Goal: Task Accomplishment & Management: Use online tool/utility

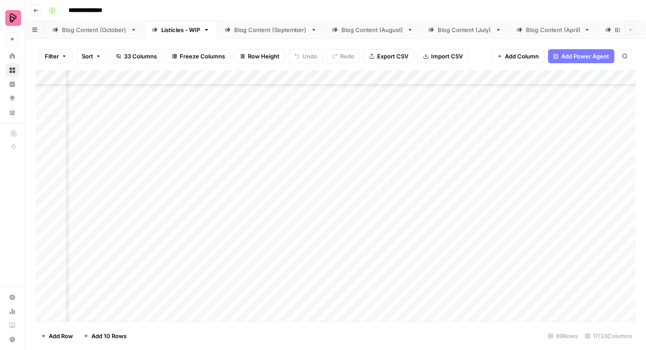
scroll to position [307, 363]
click at [247, 262] on div "Add Column" at bounding box center [336, 195] width 600 height 251
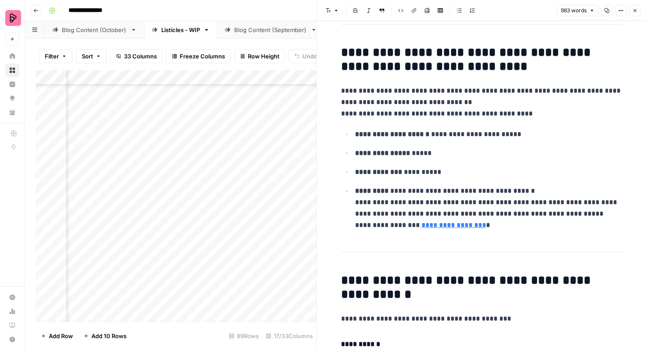
scroll to position [143, 0]
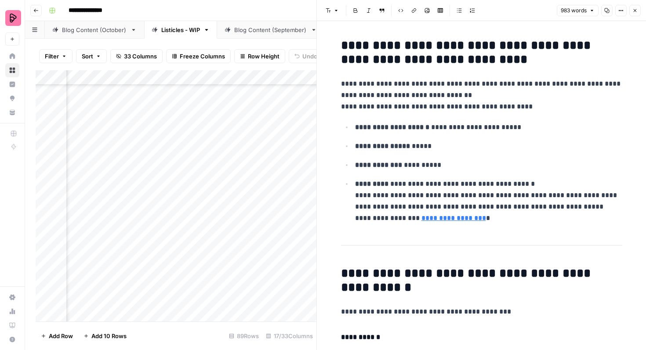
drag, startPoint x: 635, startPoint y: 8, endPoint x: 521, endPoint y: 147, distance: 179.5
click at [635, 8] on icon "button" at bounding box center [634, 10] width 5 height 5
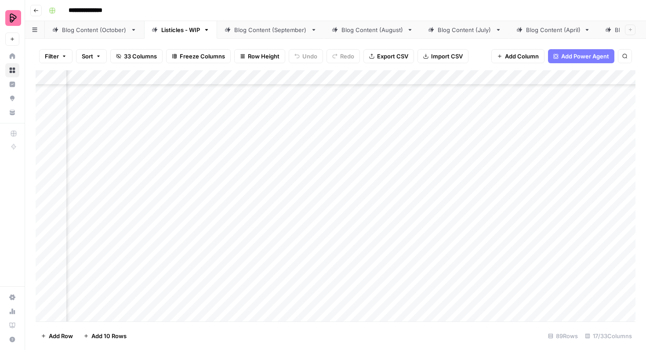
click at [315, 264] on div "Add Column" at bounding box center [336, 195] width 600 height 251
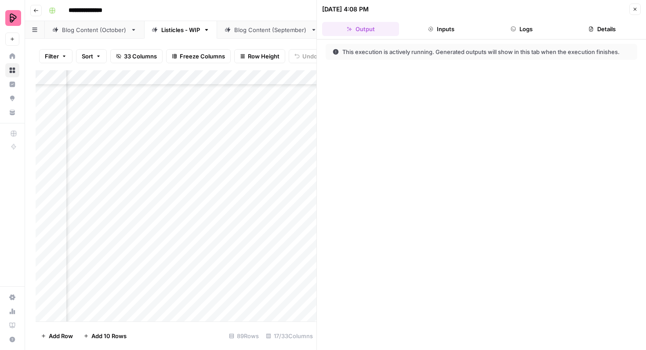
click at [636, 10] on icon "button" at bounding box center [634, 9] width 3 height 3
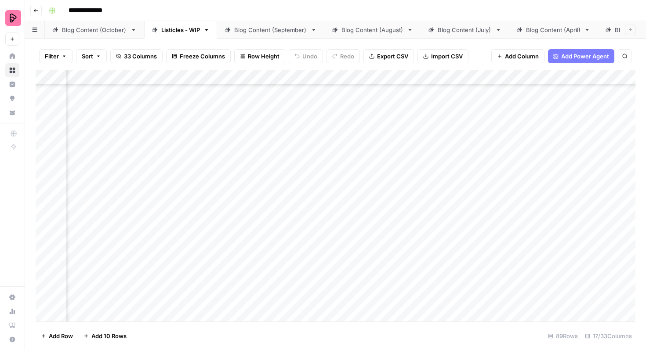
scroll to position [307, 578]
click at [596, 262] on div "Add Column" at bounding box center [336, 195] width 600 height 251
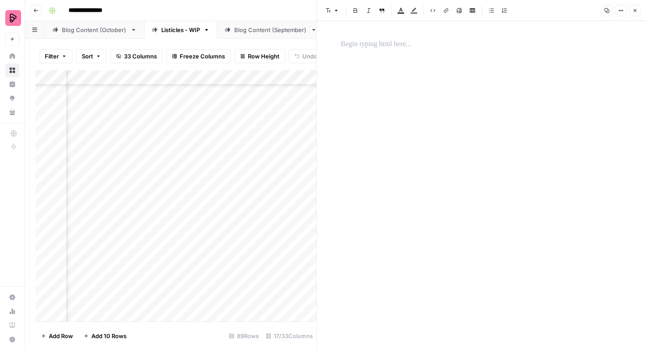
click at [636, 11] on icon "button" at bounding box center [634, 10] width 5 height 5
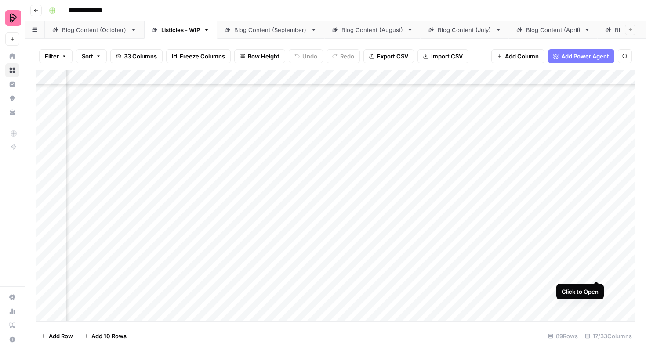
click at [598, 262] on div "Add Column" at bounding box center [336, 195] width 600 height 251
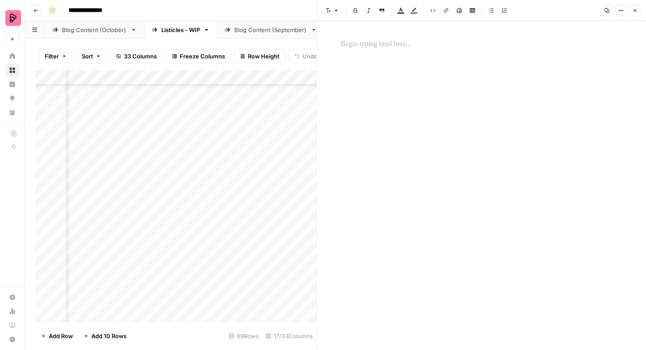
click at [634, 11] on icon "button" at bounding box center [634, 10] width 3 height 3
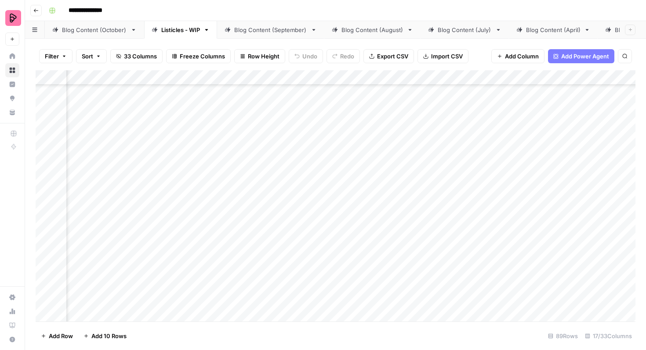
scroll to position [387, 501]
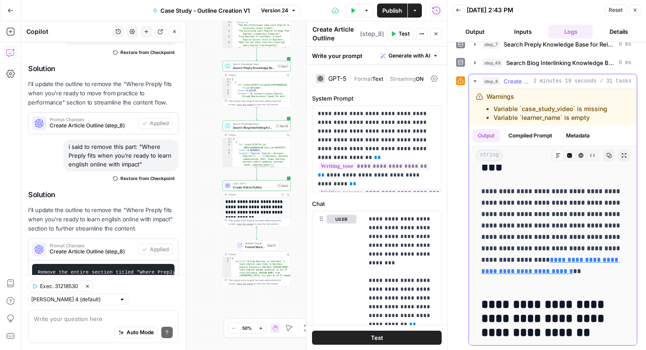
scroll to position [1112, 0]
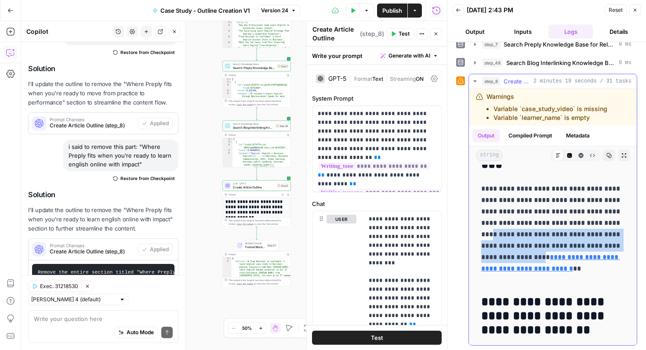
drag, startPoint x: 482, startPoint y: 233, endPoint x: 539, endPoint y: 254, distance: 61.3
click at [539, 254] on p "**********" at bounding box center [552, 234] width 143 height 103
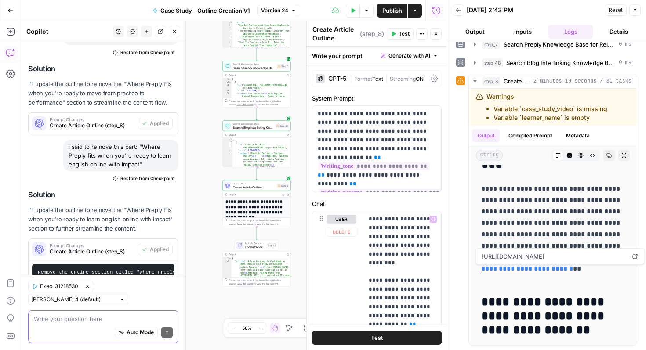
click at [105, 315] on textarea at bounding box center [103, 318] width 139 height 9
click at [500, 234] on p "**********" at bounding box center [552, 234] width 143 height 103
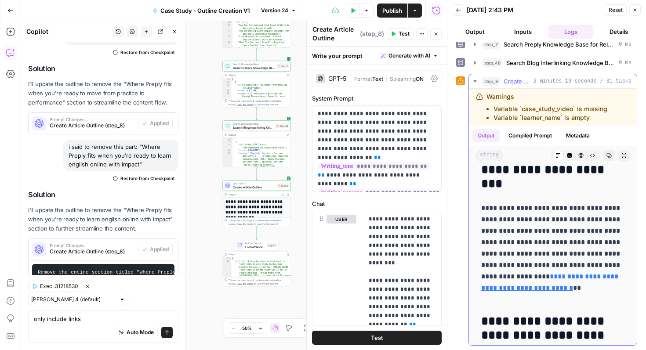
scroll to position [1095, 0]
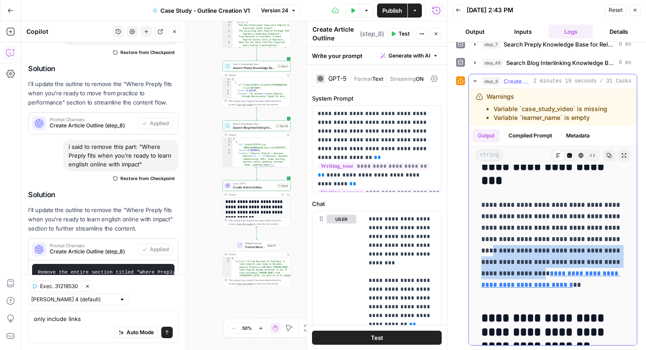
drag, startPoint x: 481, startPoint y: 250, endPoint x: 543, endPoint y: 276, distance: 67.4
click at [543, 276] on p "**********" at bounding box center [552, 250] width 143 height 103
copy p "**********"
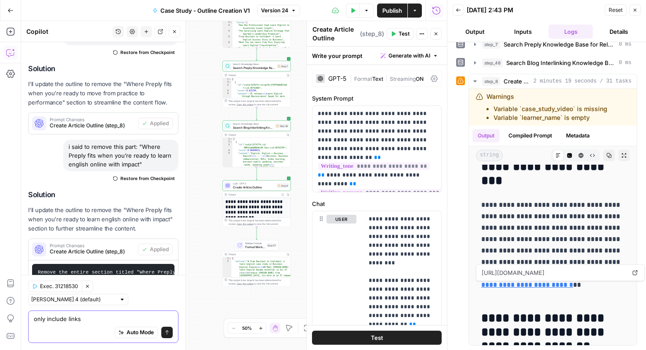
click at [71, 318] on textarea "only include links" at bounding box center [103, 318] width 139 height 9
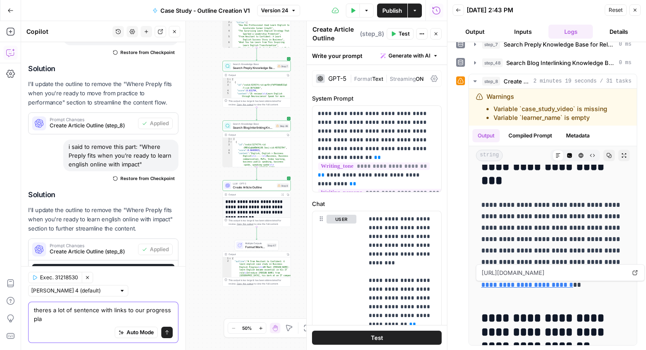
scroll to position [586, 0]
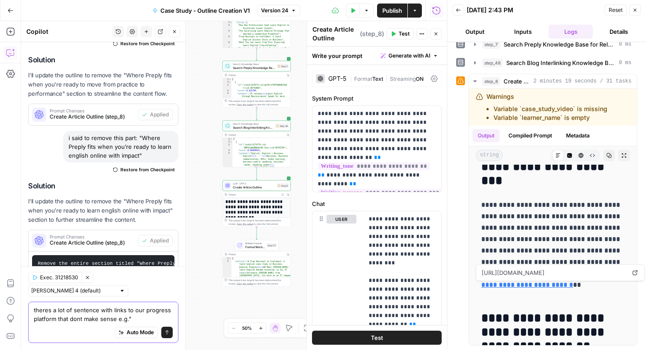
paste textarea "For readers exploring ways to track measurable outcomes, see Preply’s Proven Pr…"
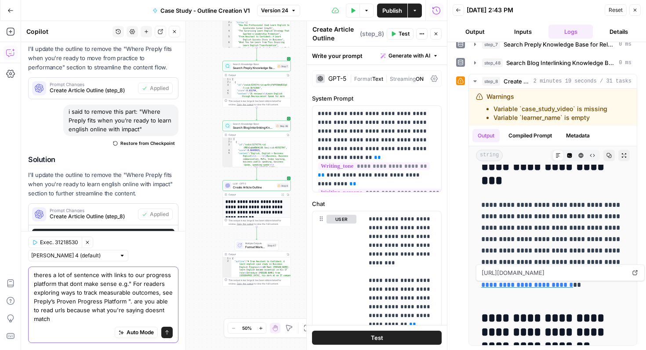
scroll to position [621, 0]
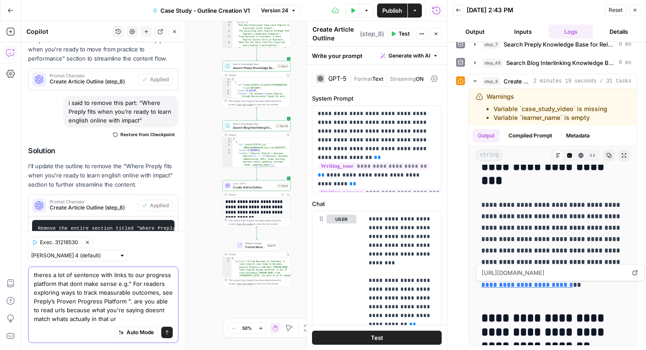
type textarea "theres a lot of sentence with links to our progress platform that dont make sen…"
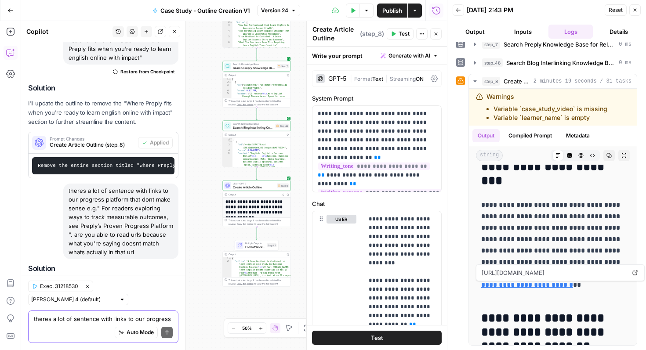
scroll to position [752, 0]
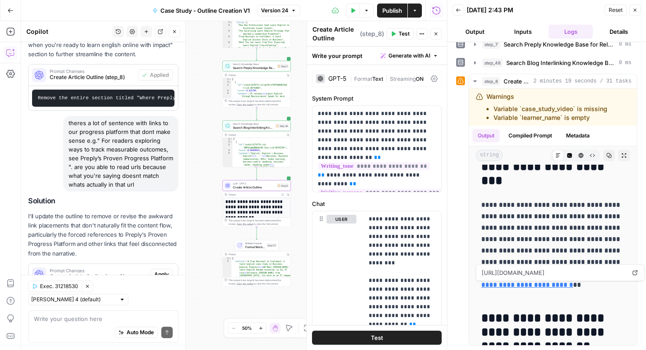
click at [105, 268] on span "Prompt Changes" at bounding box center [98, 270] width 97 height 4
drag, startPoint x: 105, startPoint y: 279, endPoint x: 166, endPoint y: 282, distance: 61.6
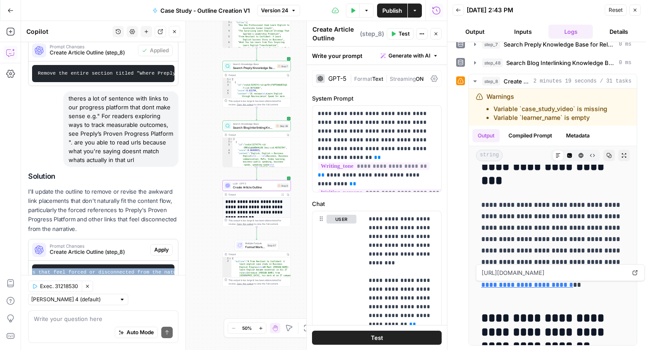
scroll to position [0, 256]
drag, startPoint x: 127, startPoint y: 253, endPoint x: 176, endPoint y: 253, distance: 48.3
click at [176, 261] on div "Remove or revise awkward link insertions that feel forced or disconnected from …" at bounding box center [103, 273] width 149 height 24
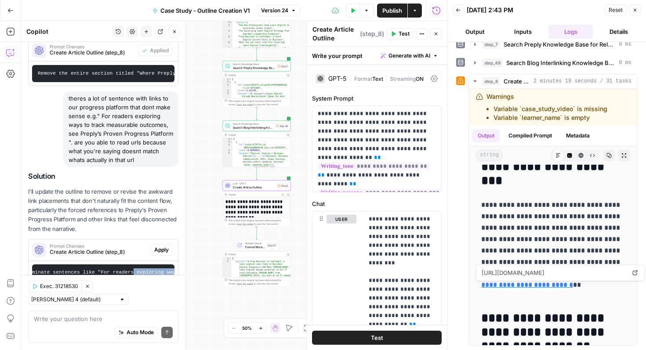
drag, startPoint x: 136, startPoint y: 253, endPoint x: 189, endPoint y: 252, distance: 53.2
click at [186, 253] on div "Copilot History Settings New chat Detach Close Hi! How can I help with your wor…" at bounding box center [103, 185] width 165 height 329
click at [161, 246] on span "Apply" at bounding box center [161, 250] width 14 height 8
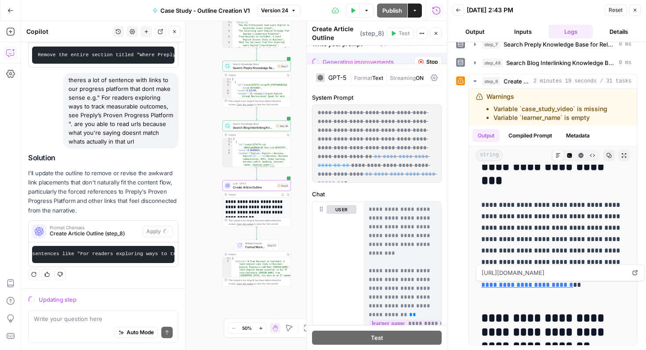
scroll to position [734, 0]
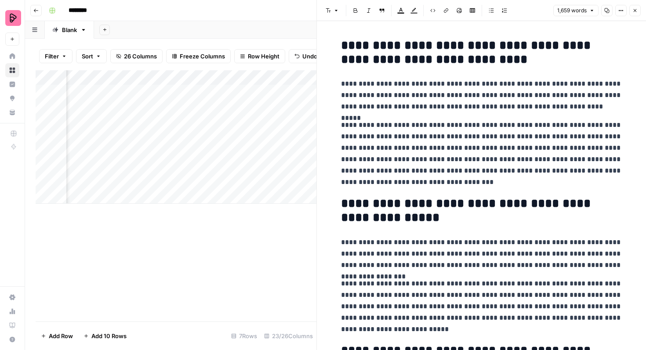
scroll to position [0, 796]
